Goal: Information Seeking & Learning: Learn about a topic

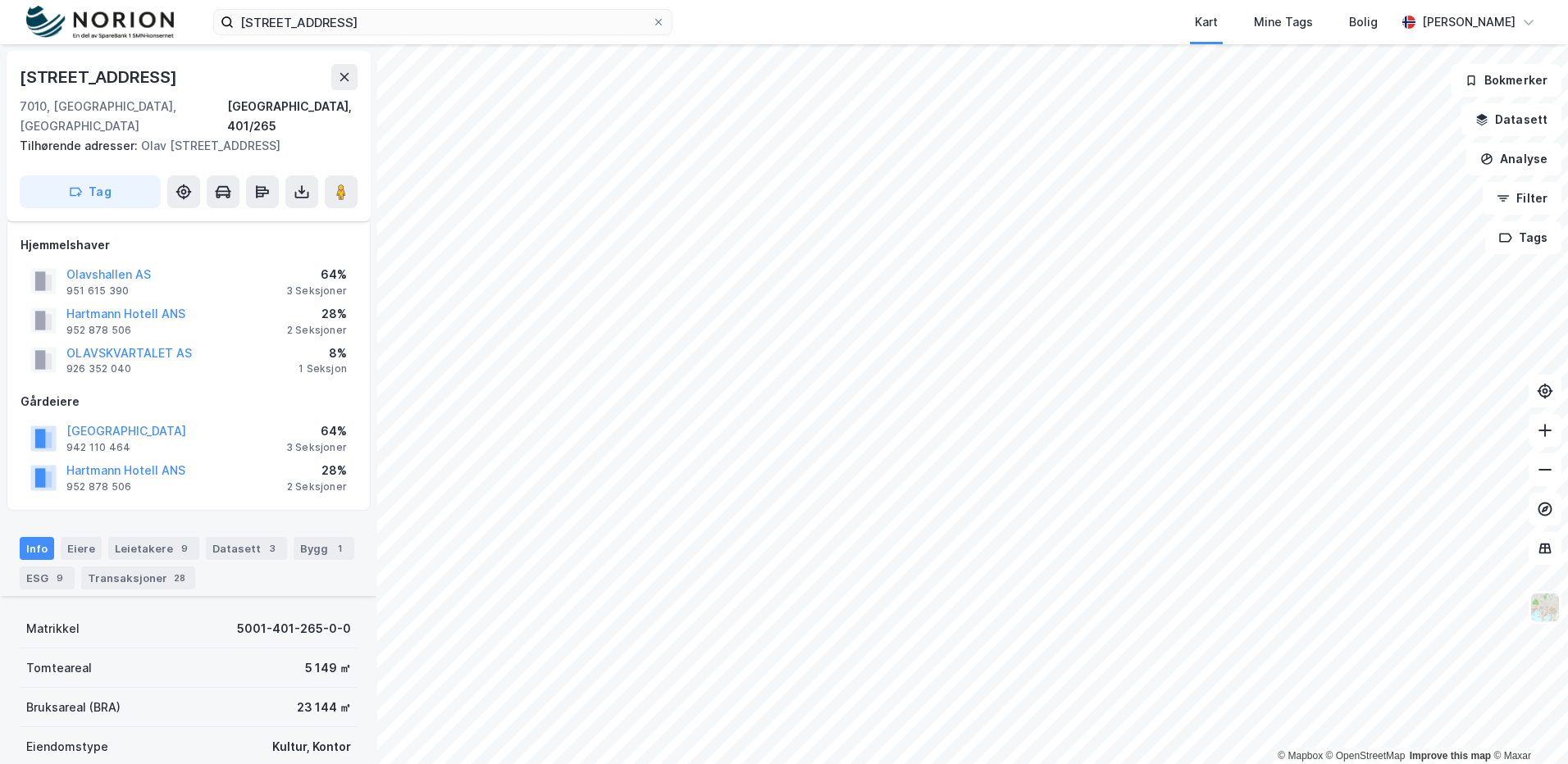
scroll to position [492, 0]
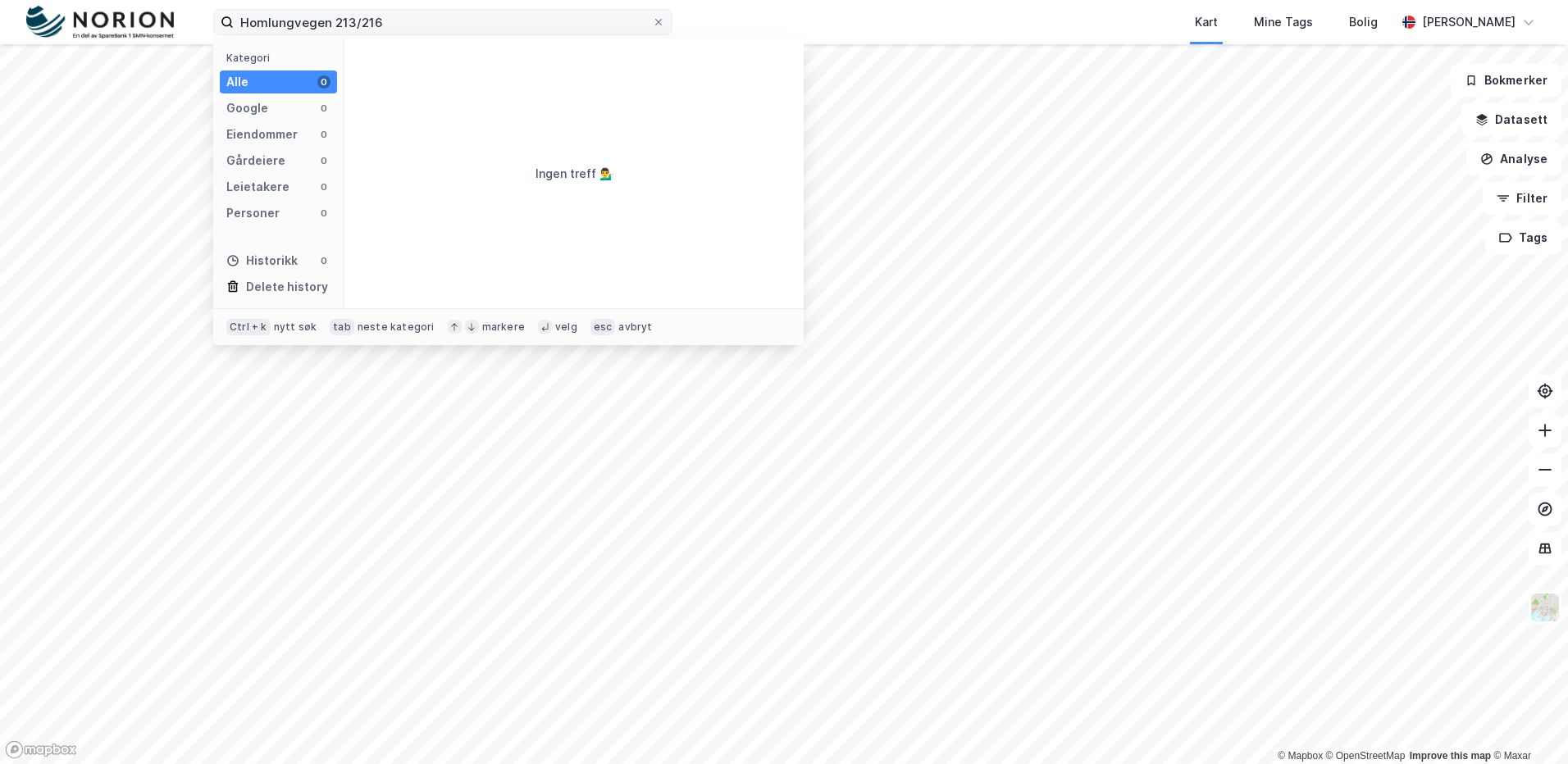
drag, startPoint x: 358, startPoint y: 26, endPoint x: 456, endPoint y: 27, distance: 98.0
click at [456, 28] on input "Homlungvegen 213/216" at bounding box center [442, 22] width 418 height 25
type input "Homlungvegen 213"
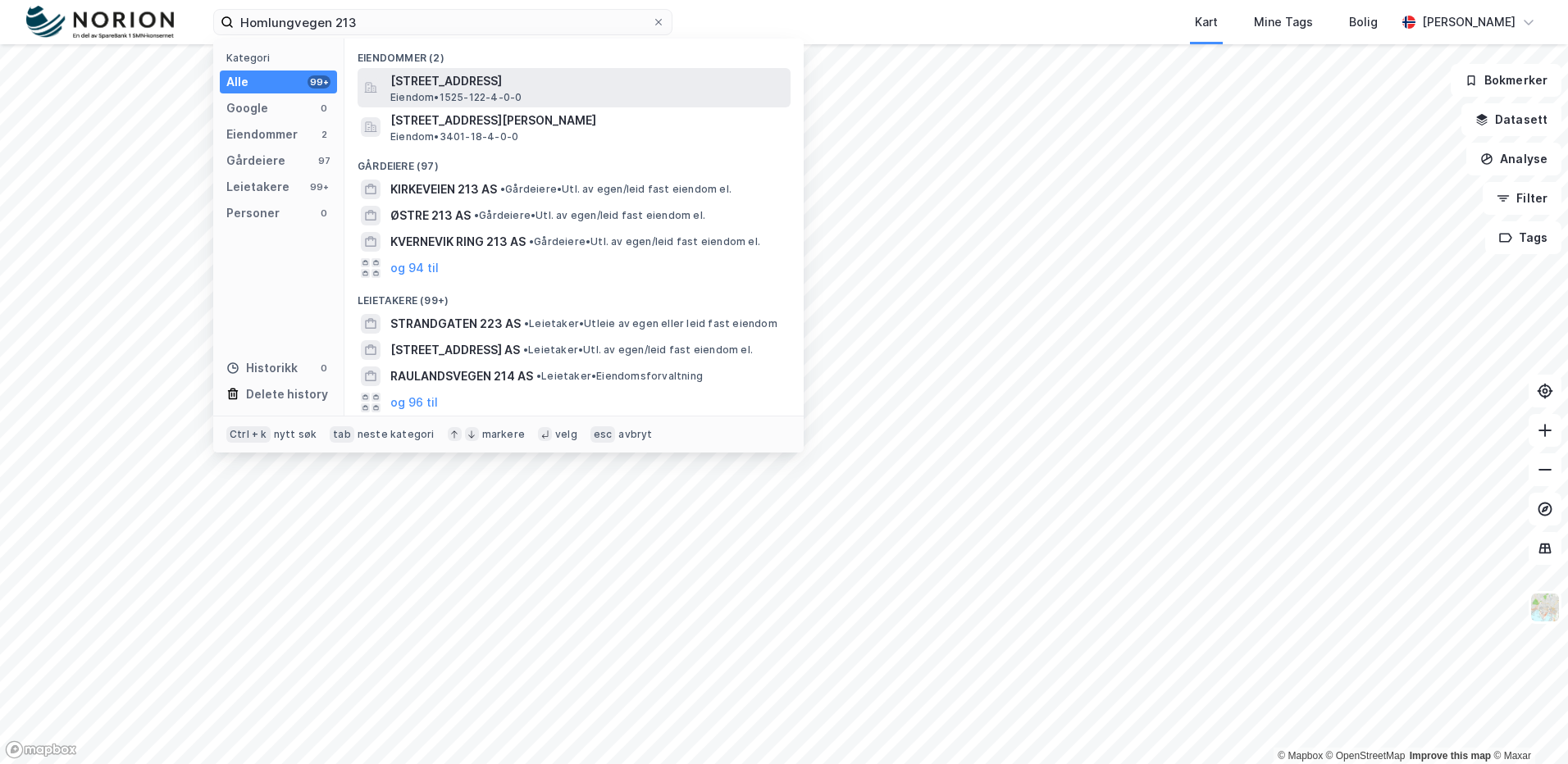
click at [496, 80] on span "[STREET_ADDRESS]" at bounding box center [586, 81] width 394 height 20
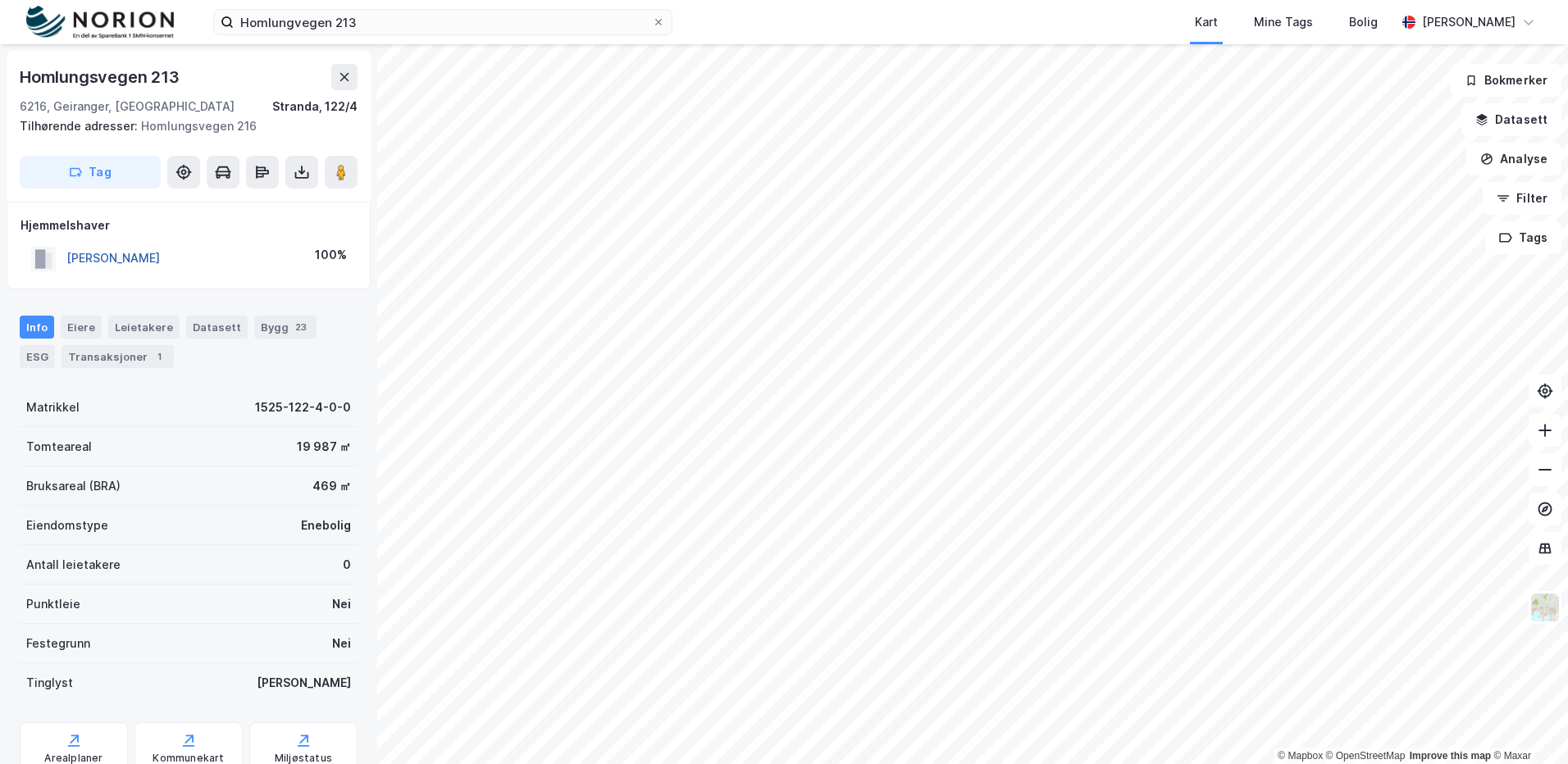
click at [0, 0] on button "HOMLONG OLAV KJELL" at bounding box center [0, 0] width 0 height 0
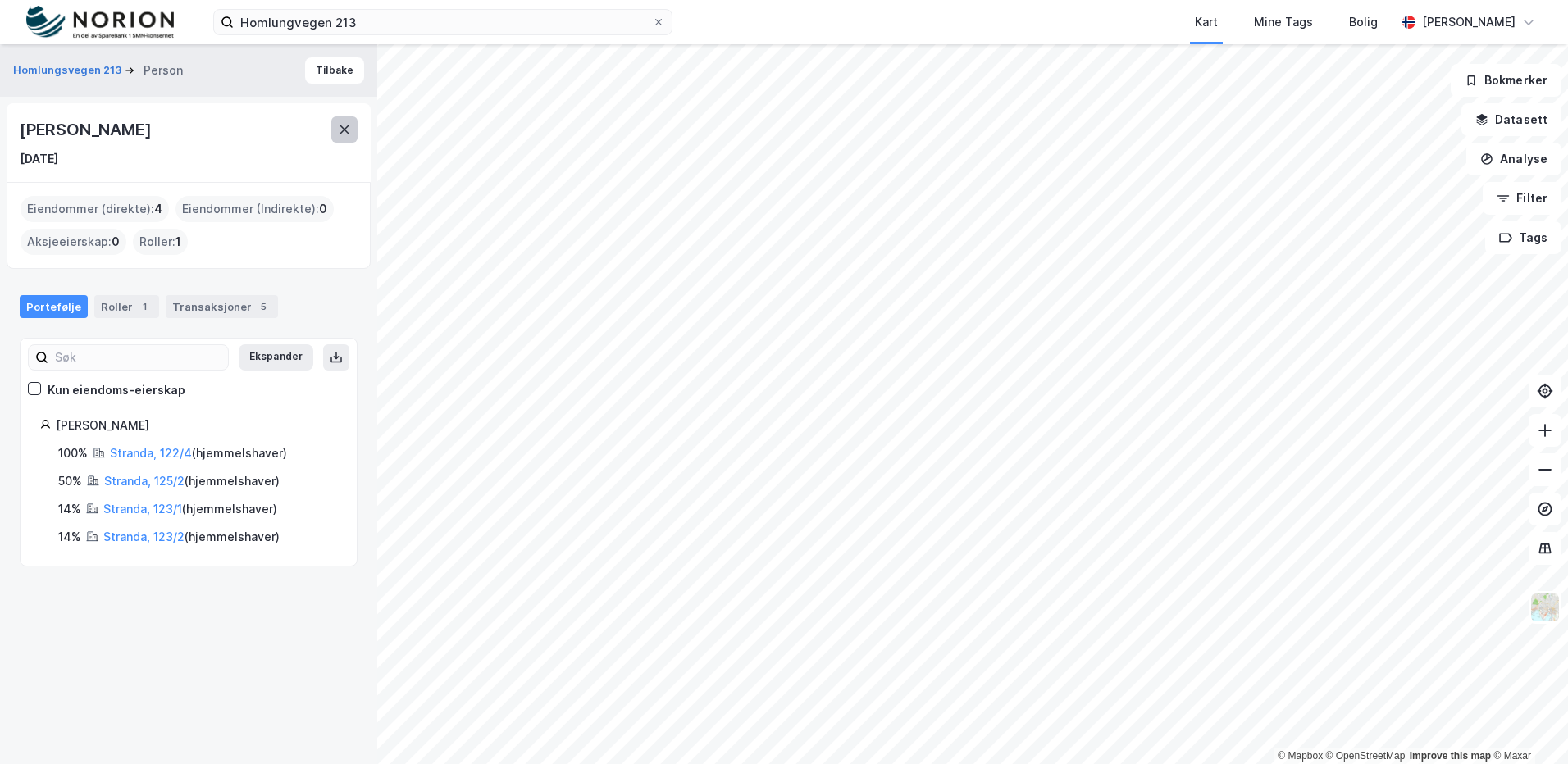
click at [340, 120] on button at bounding box center [345, 130] width 27 height 27
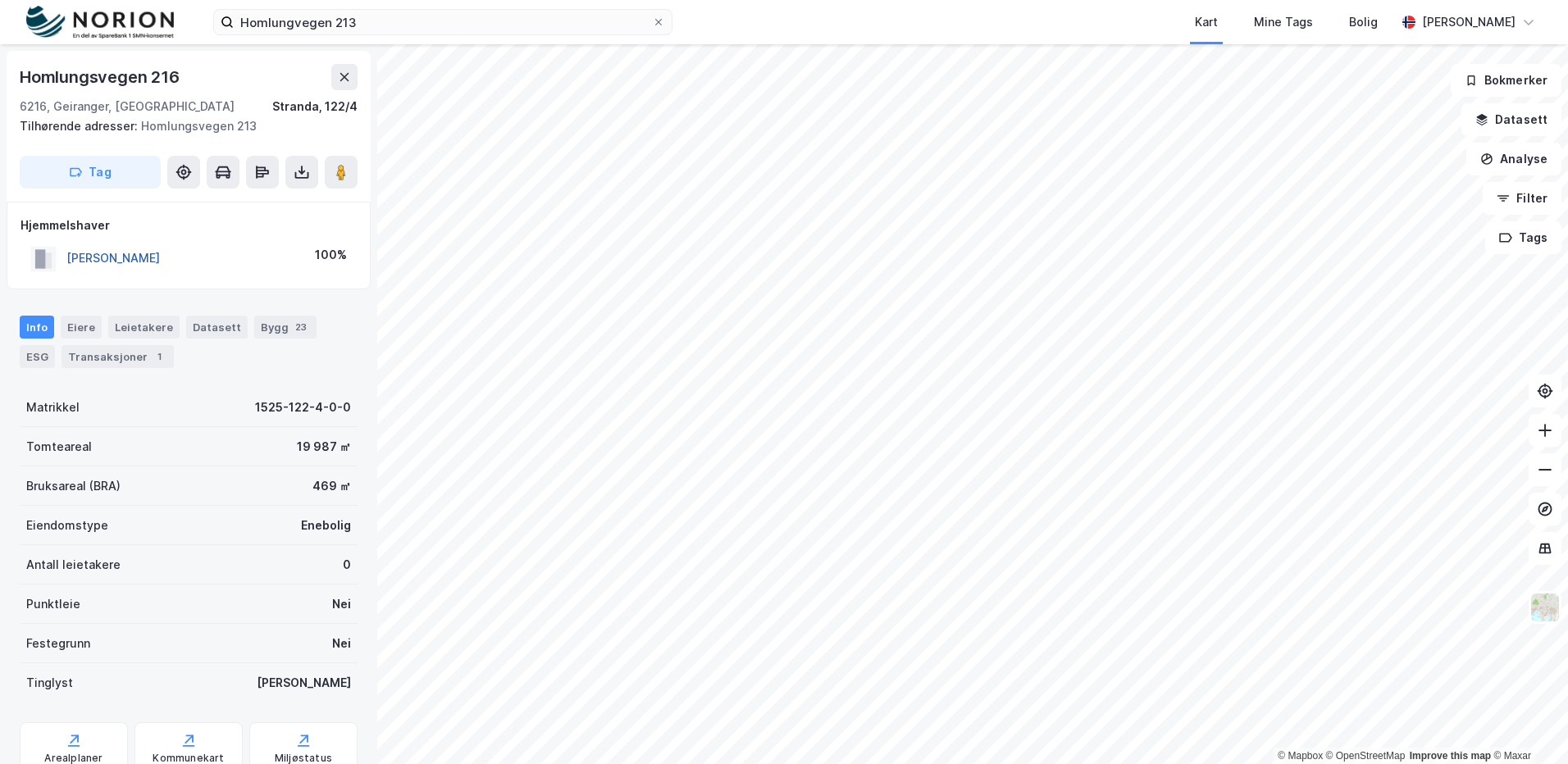
click at [0, 0] on button "HOMLONG OLAV KJELL" at bounding box center [0, 0] width 0 height 0
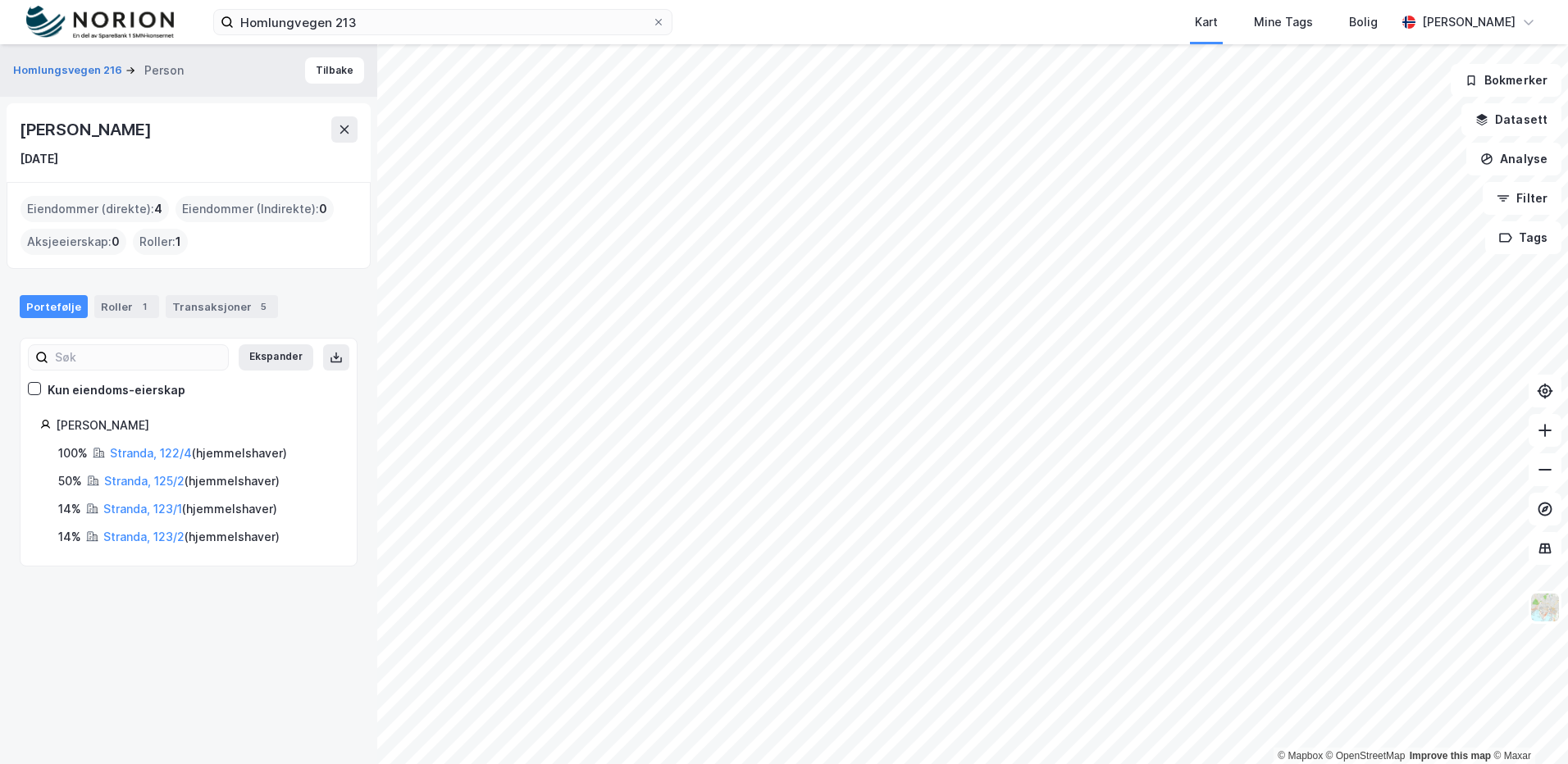
drag, startPoint x: 147, startPoint y: 137, endPoint x: -3, endPoint y: 139, distance: 150.0
click at [0, 139] on html "Homlungvegen 213 Kart Mine Tags Bolig Stine Grønnhaug © Mapbox © OpenStreetMap …" at bounding box center [784, 382] width 1568 height 764
copy div "© Mapbox © OpenStreetMap Improve this map © Maxar Homlungsvegen 216 Person Tilb…"
click at [345, 124] on icon at bounding box center [344, 129] width 13 height 13
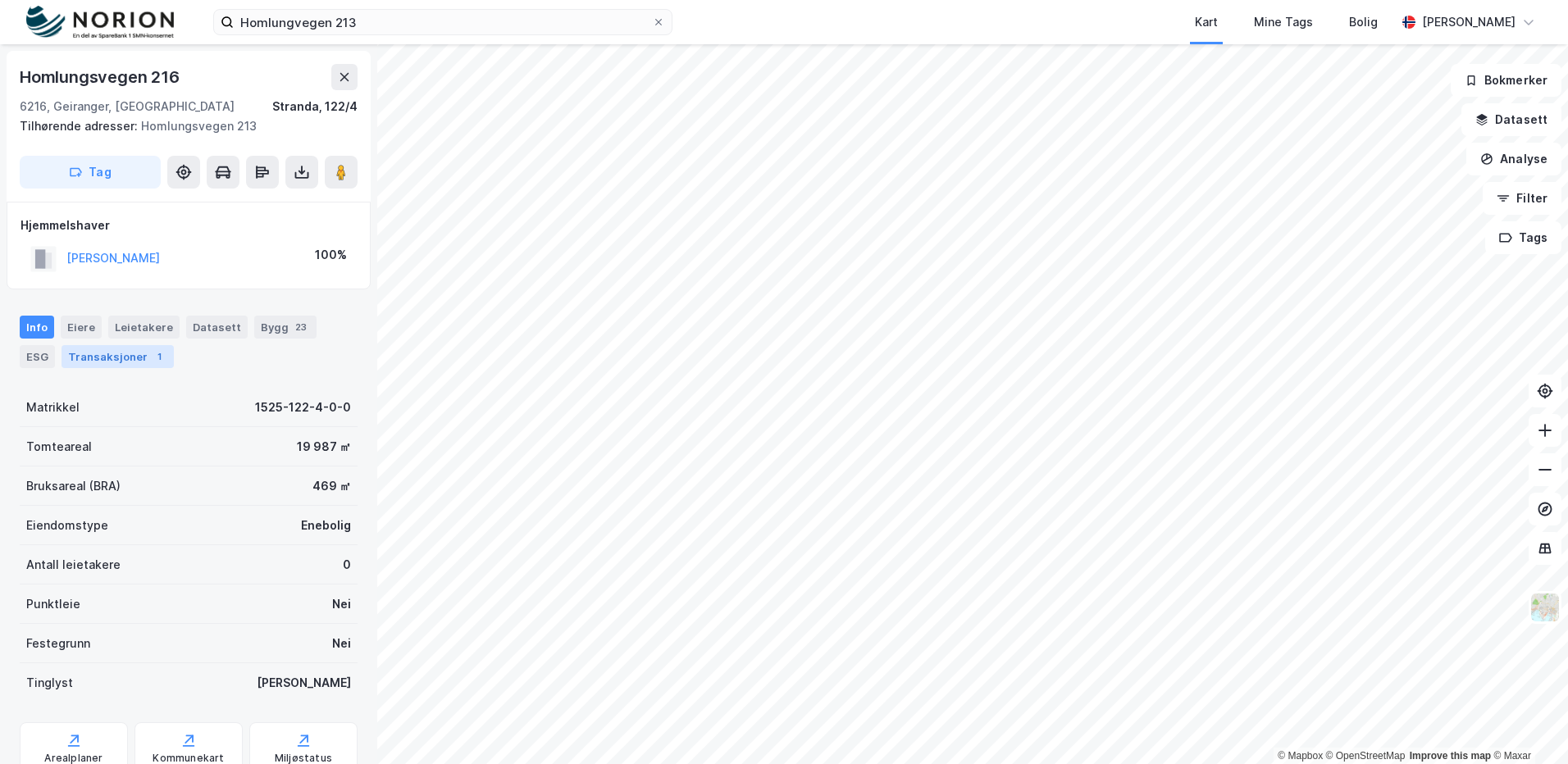
click at [84, 354] on div "Transaksjoner 1" at bounding box center [117, 357] width 112 height 23
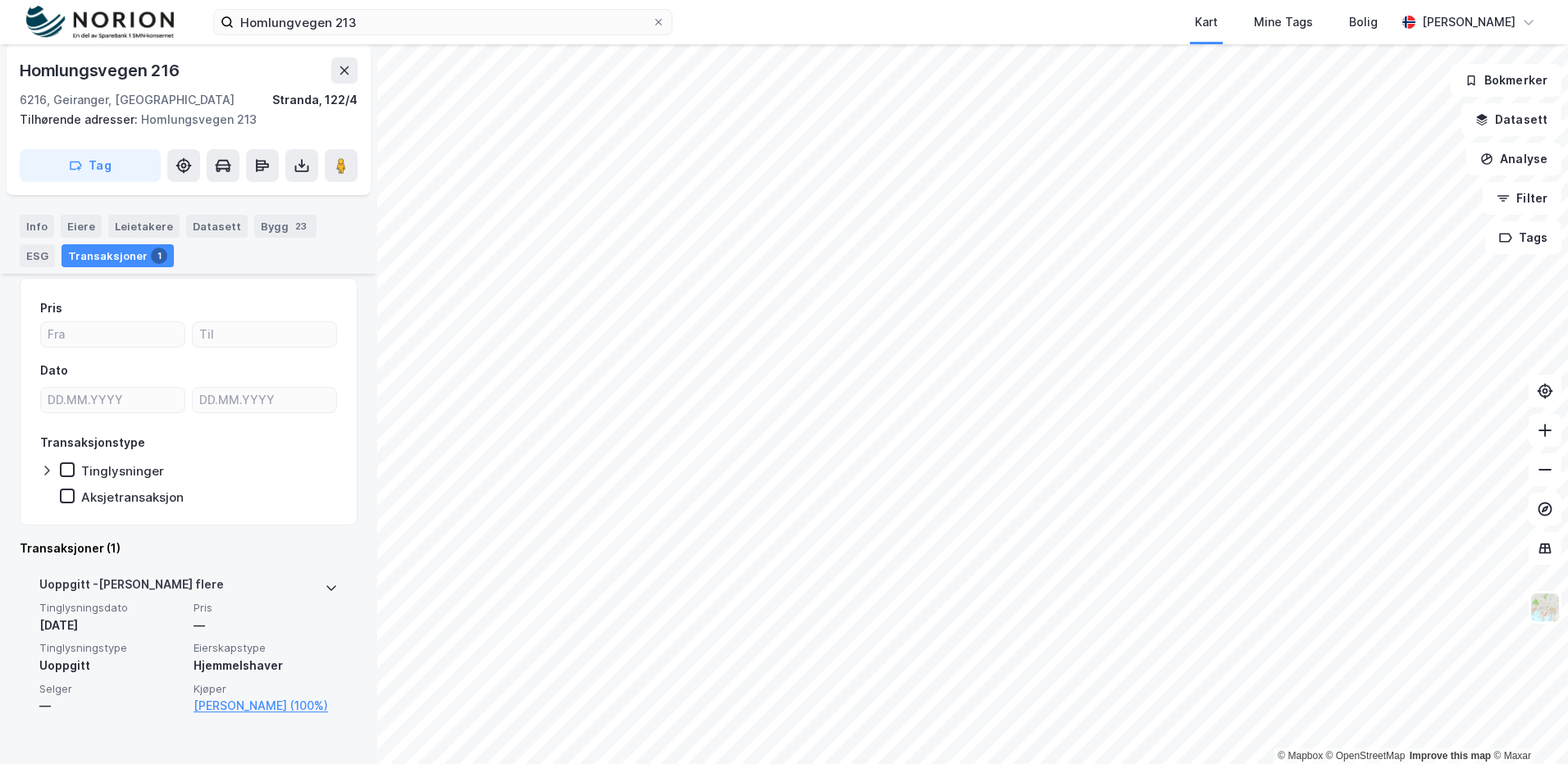
scroll to position [111, 0]
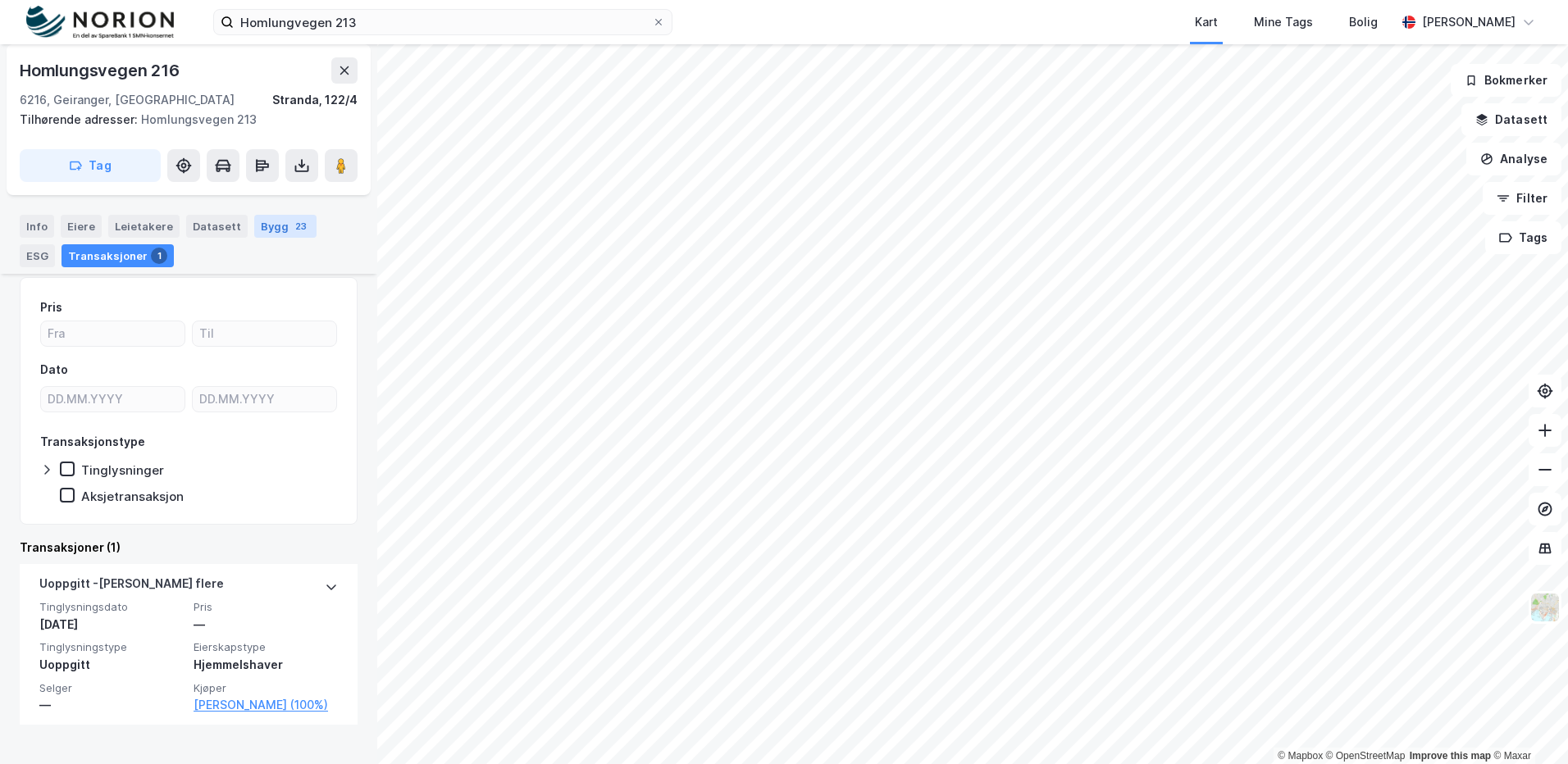
click at [270, 228] on div "Bygg 23" at bounding box center [285, 227] width 62 height 23
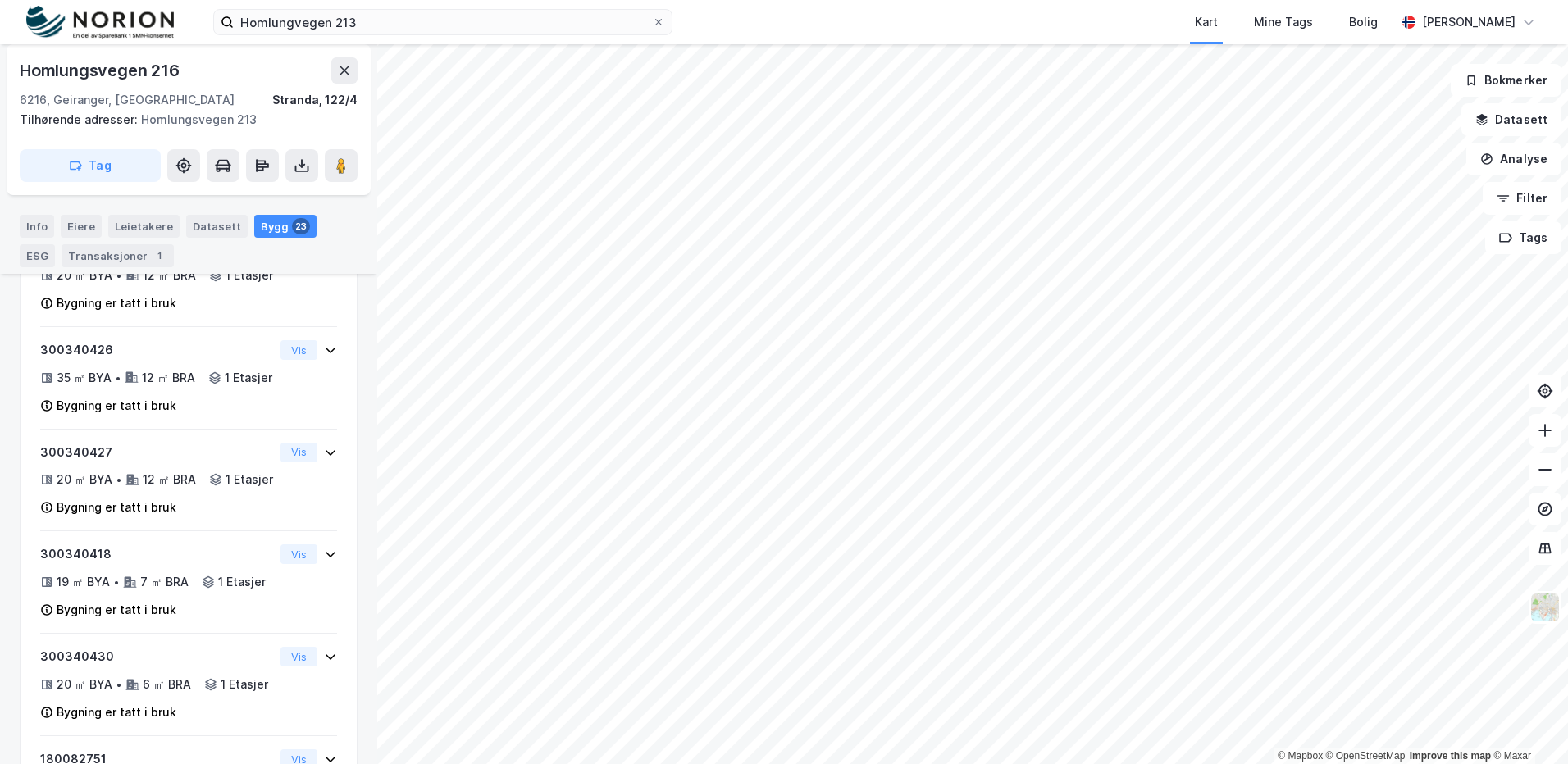
scroll to position [2076, 0]
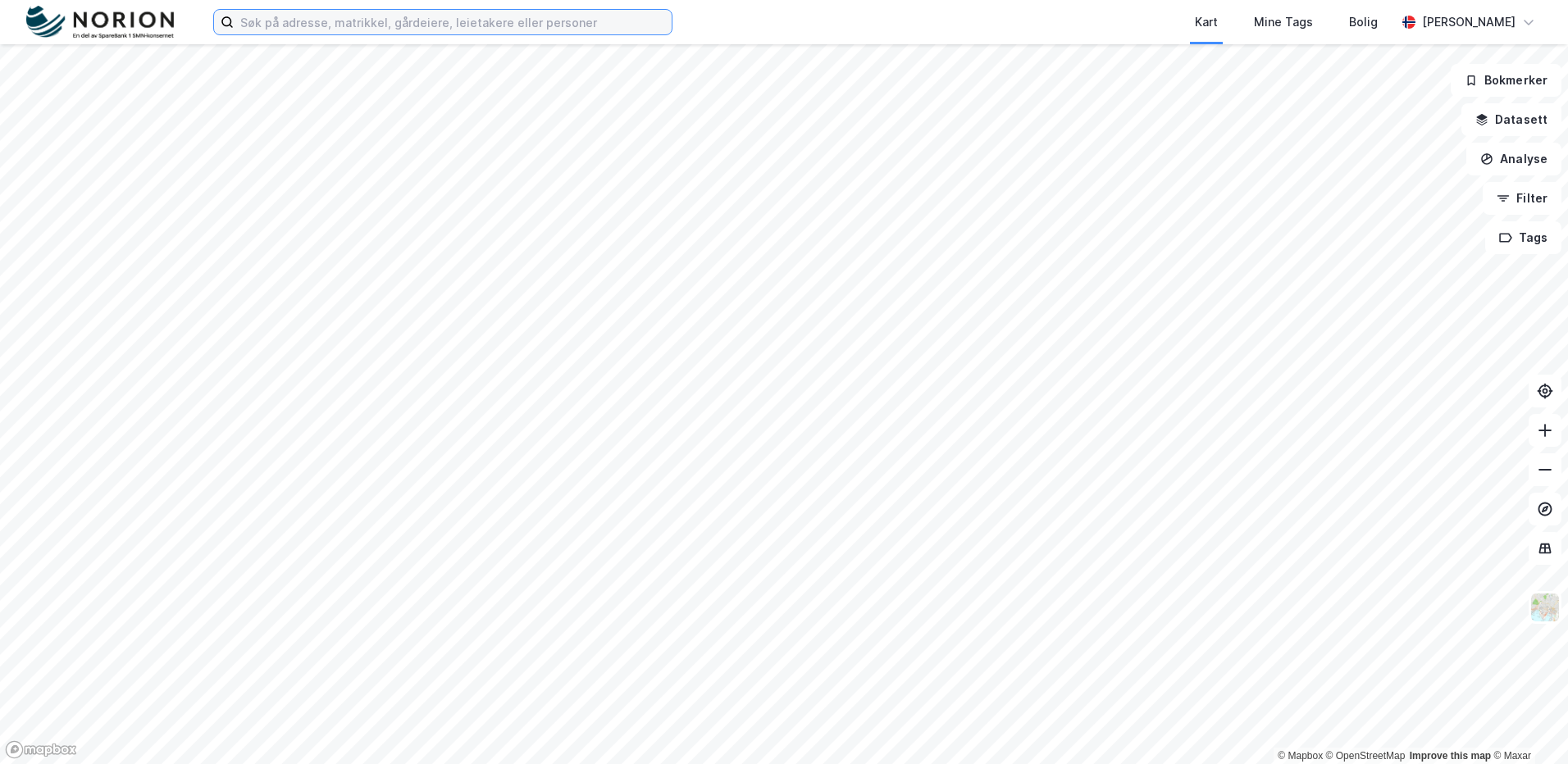
click at [253, 27] on input at bounding box center [452, 22] width 438 height 25
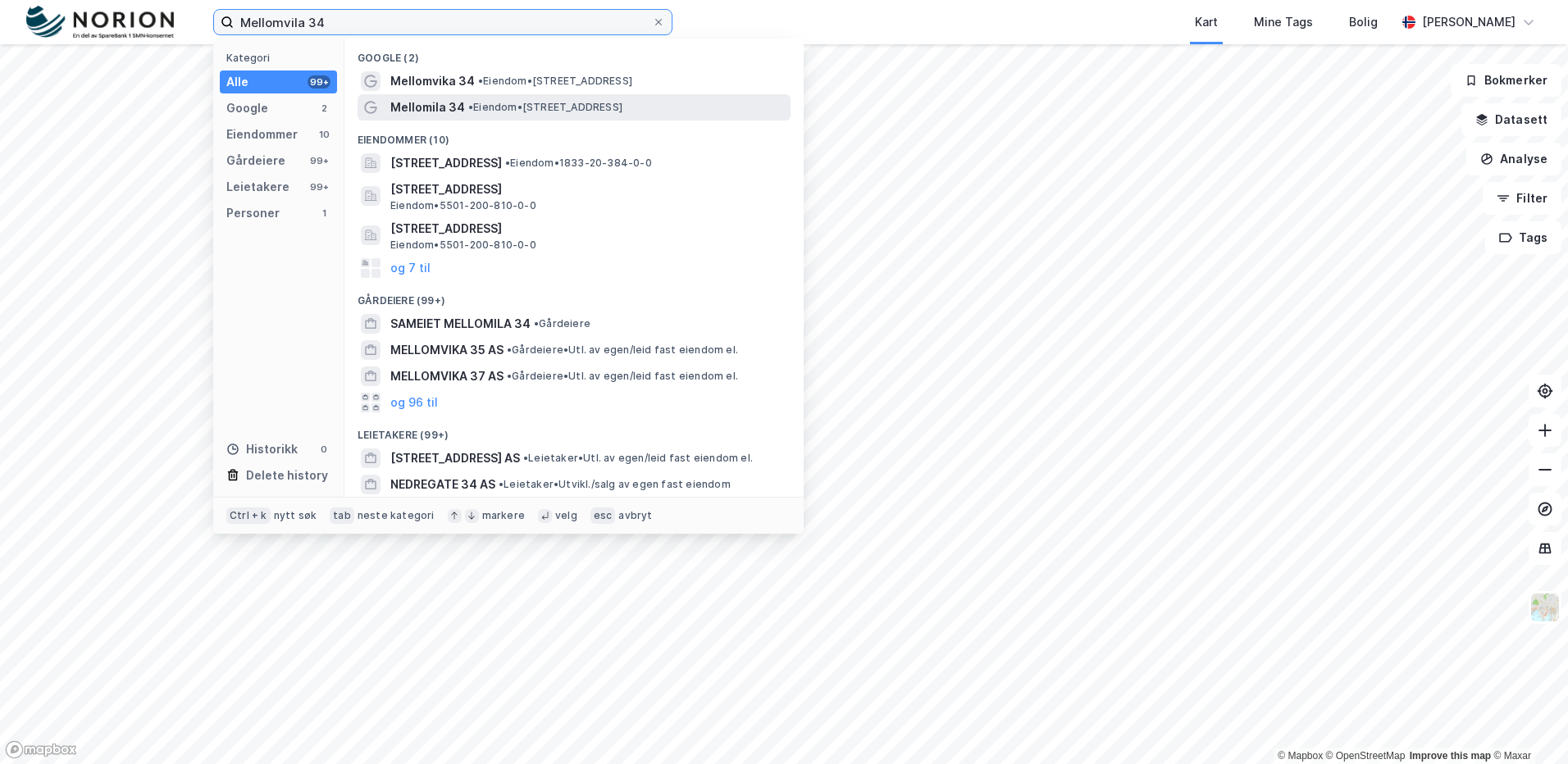
type input "Mellomvila 34"
click at [505, 112] on span "• Eiendom • [STREET_ADDRESS]" at bounding box center [545, 107] width 155 height 13
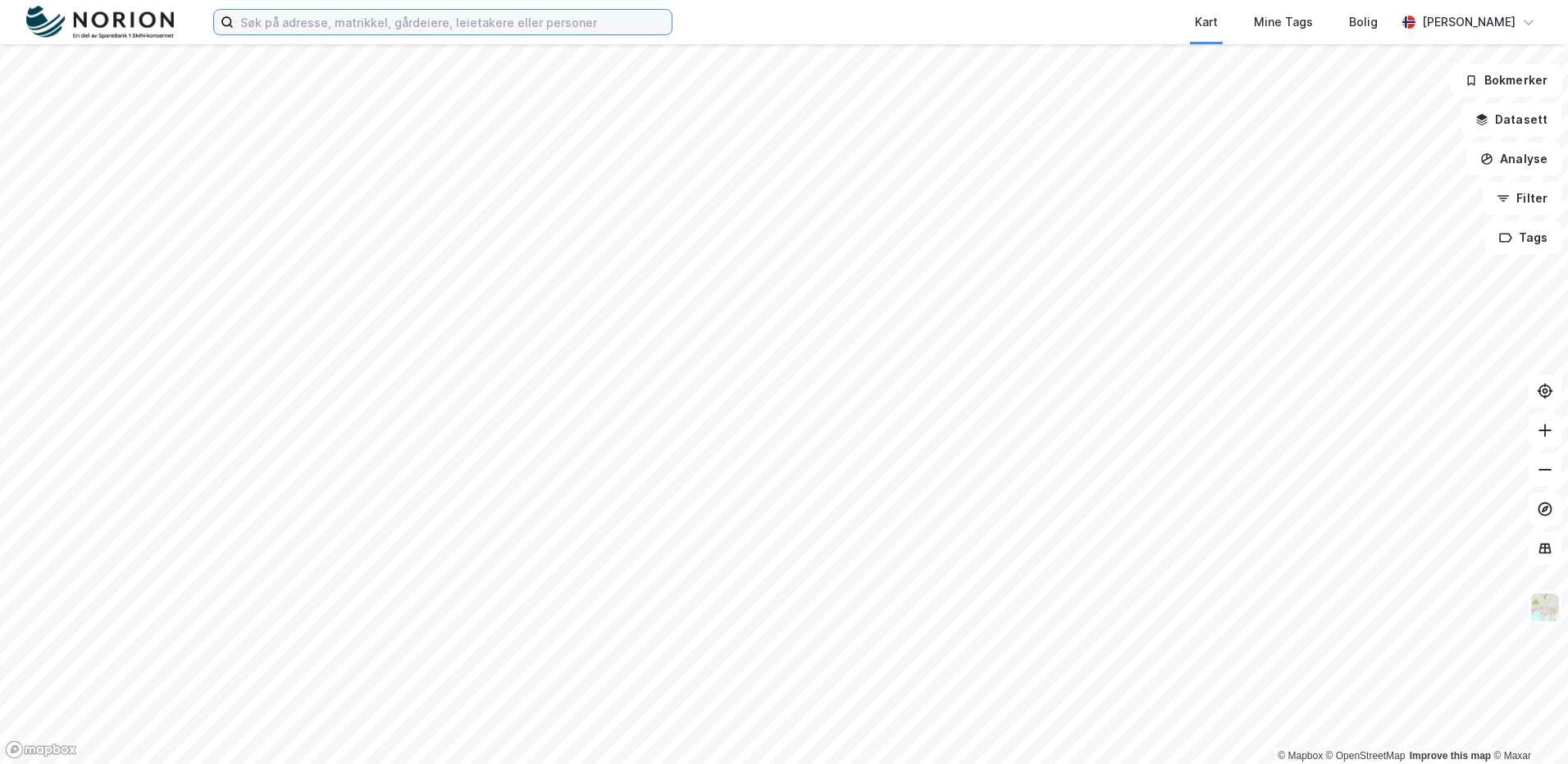
click at [276, 31] on input at bounding box center [452, 22] width 438 height 25
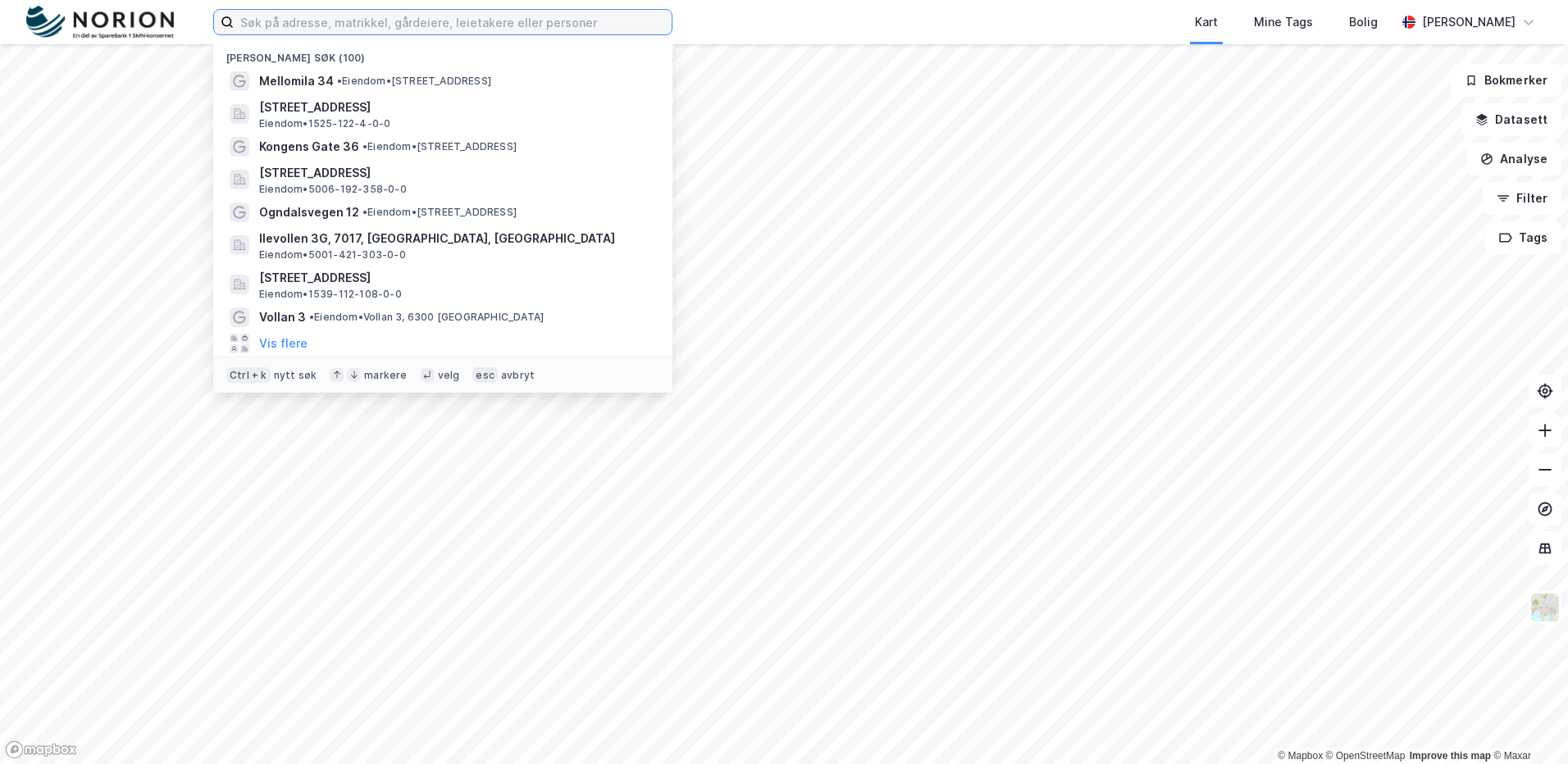
paste input "• [STREET_ADDRESS]"
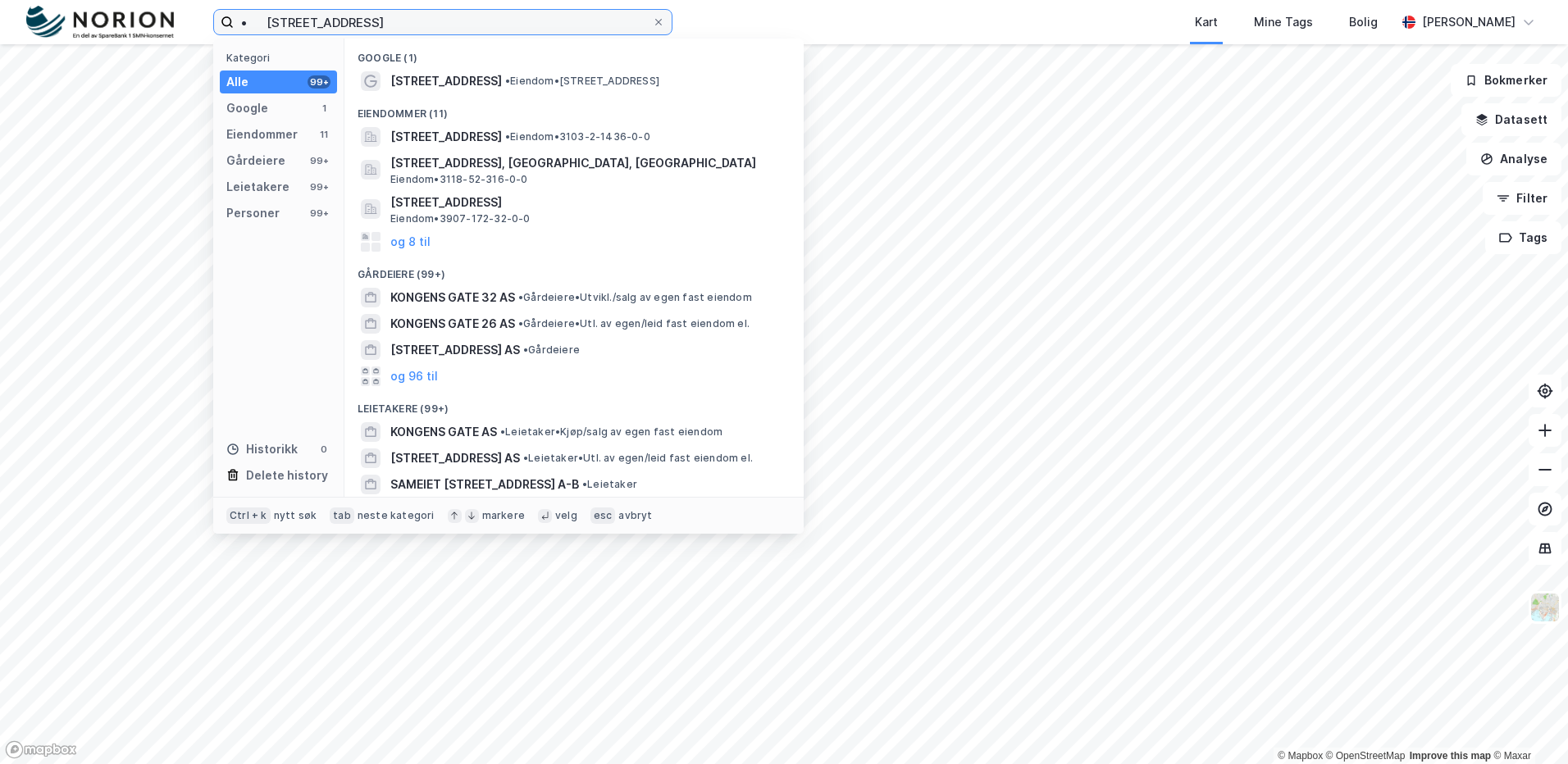
click at [458, 27] on input "• [STREET_ADDRESS]" at bounding box center [442, 22] width 418 height 25
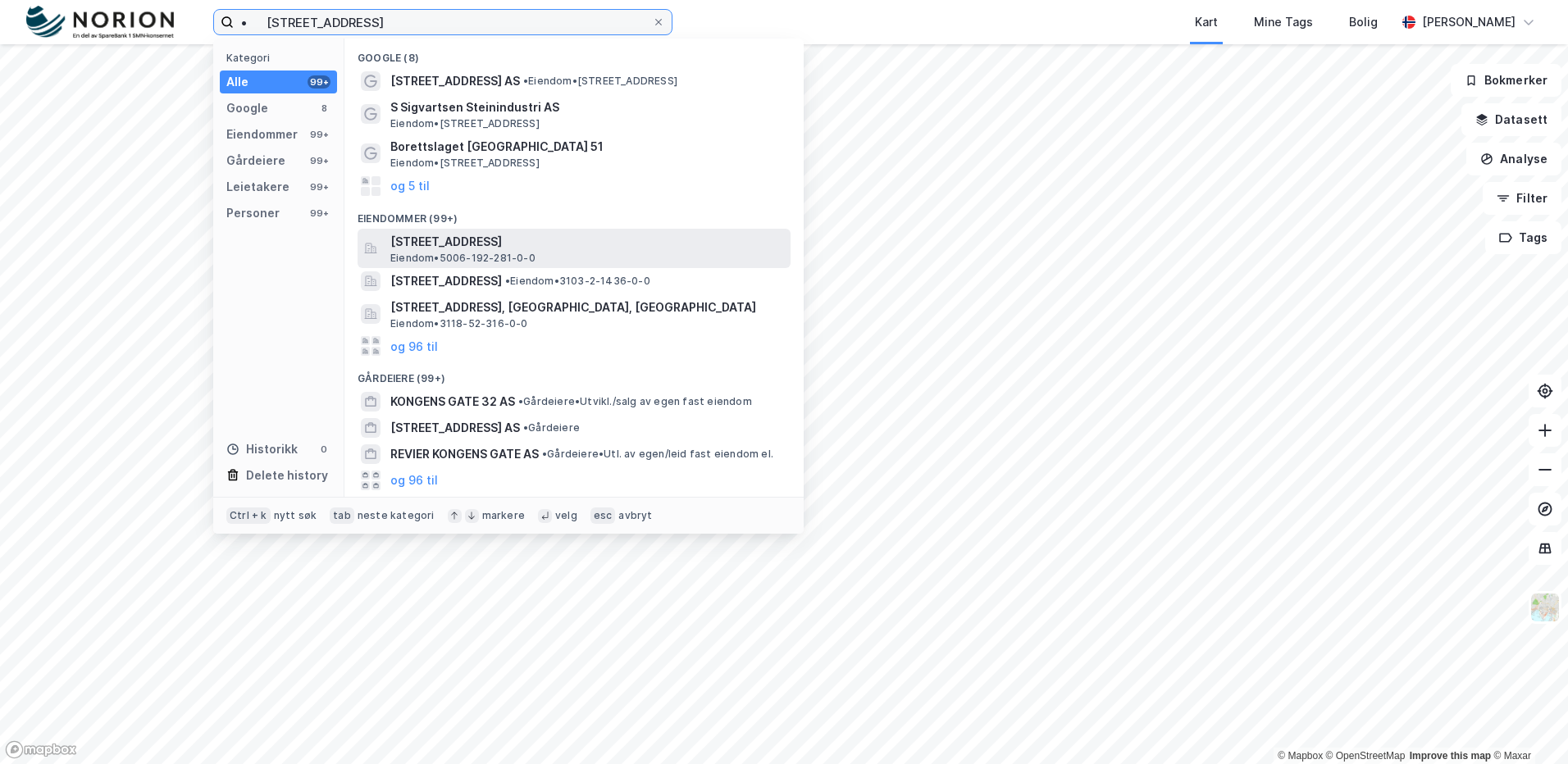
type input "• Kongens gate 36 stein"
click at [606, 254] on div "Kongens gate 36, 7713, STEINKJER, STEINKJER Eiendom • 5006-192-281-0-0" at bounding box center [588, 248] width 397 height 33
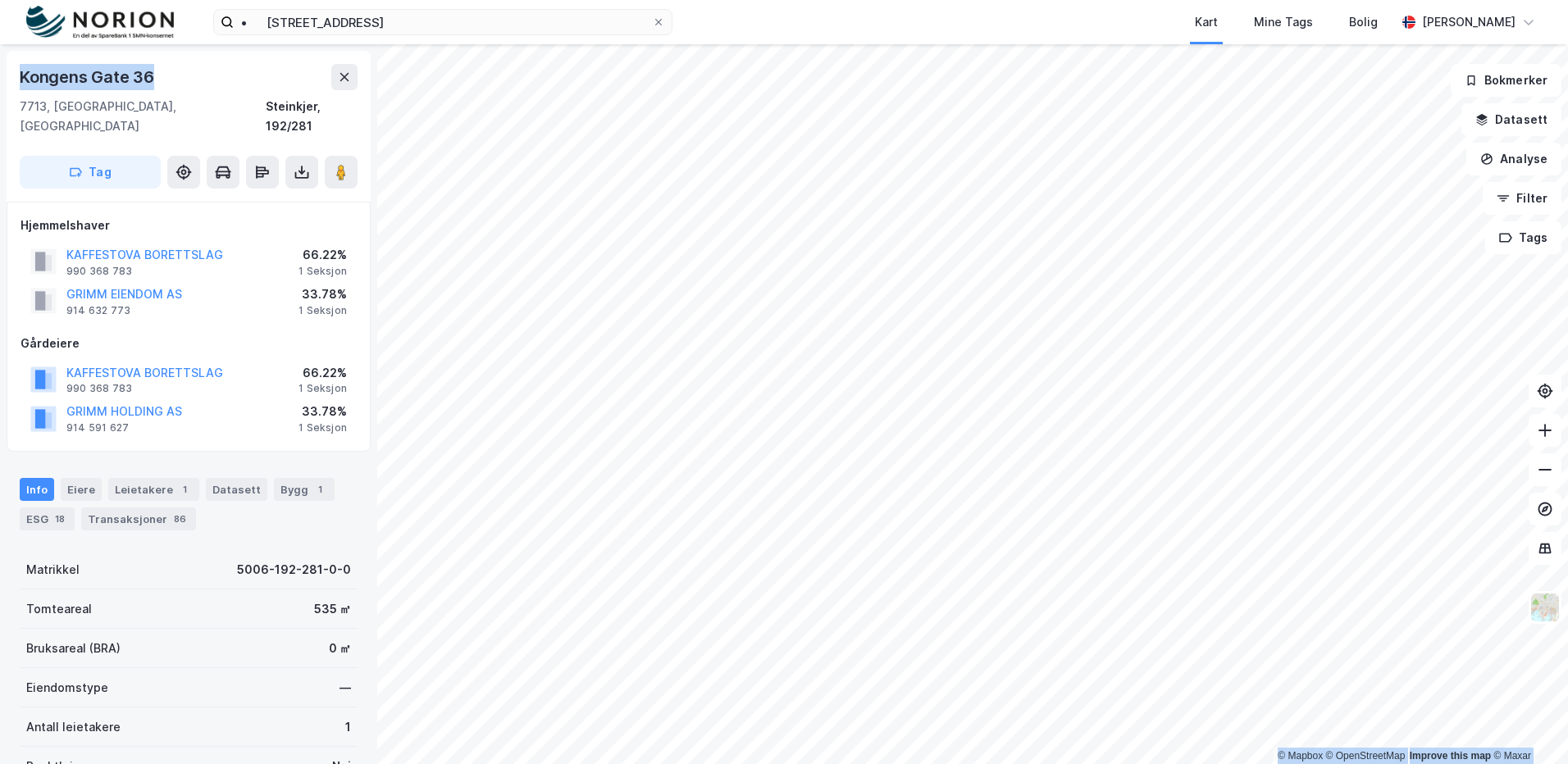
drag, startPoint x: 166, startPoint y: 74, endPoint x: -2, endPoint y: 69, distance: 168.1
click at [0, 69] on html "• Kongens gate 36 stein Kart Mine Tags Bolig Stine Grønnhaug © Mapbox © OpenStr…" at bounding box center [784, 382] width 1568 height 764
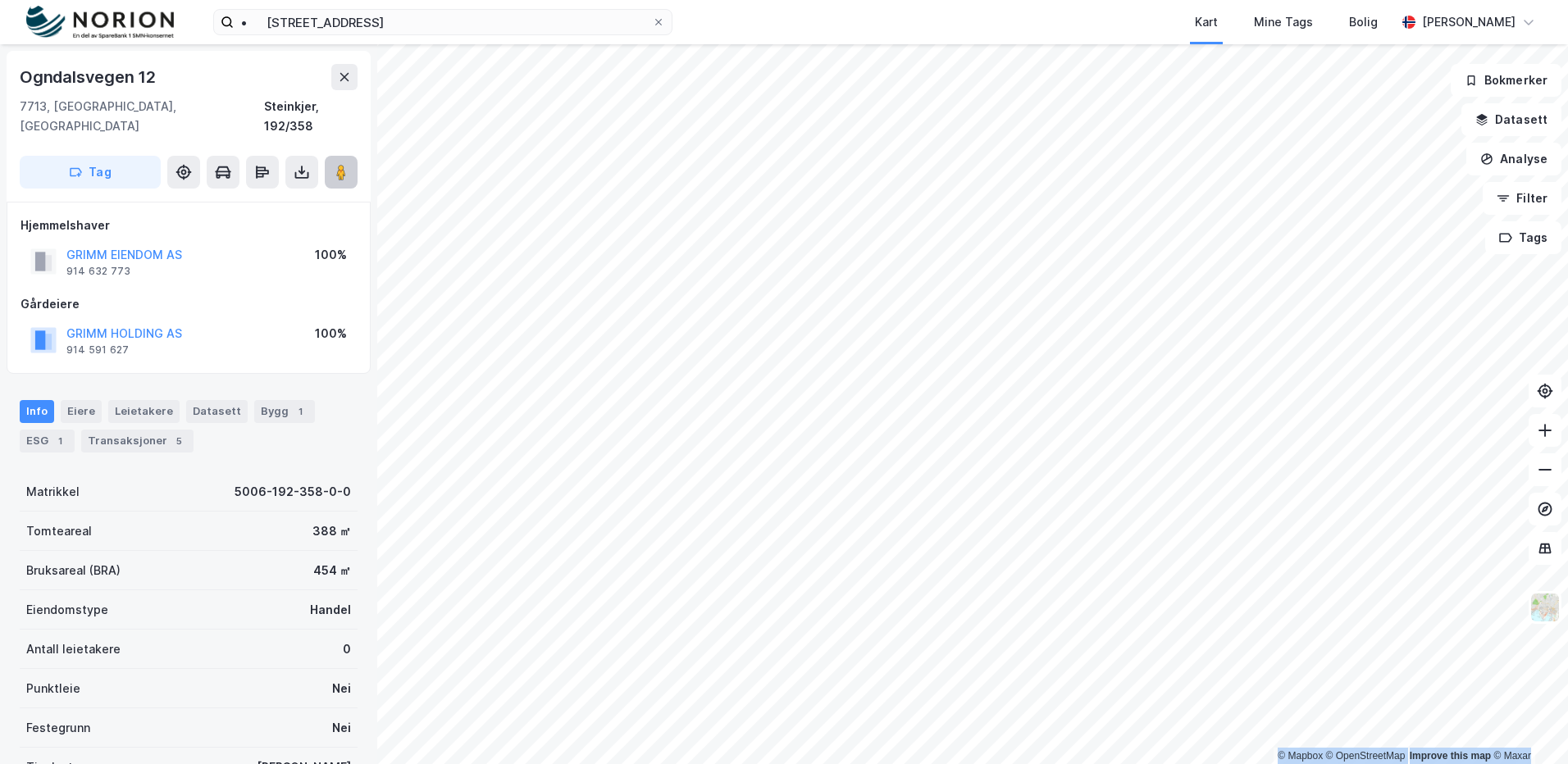
click at [330, 155] on button at bounding box center [340, 171] width 33 height 33
